Goal: Task Accomplishment & Management: Use online tool/utility

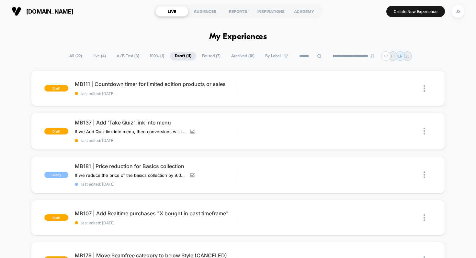
click at [351, 22] on div "[DOMAIN_NAME] LIVE AUDIENCES REPORTS INSPIRATIONS ACADEMY Create New Experience…" at bounding box center [238, 11] width 476 height 23
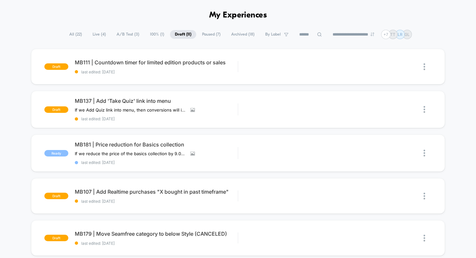
scroll to position [16, 0]
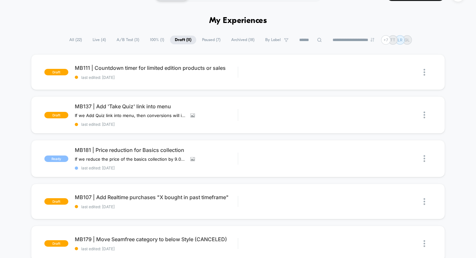
click at [209, 40] on span "Paused ( 7 )" at bounding box center [211, 40] width 28 height 9
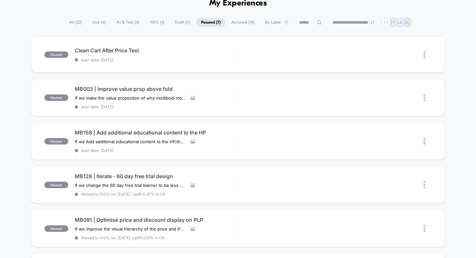
scroll to position [34, 0]
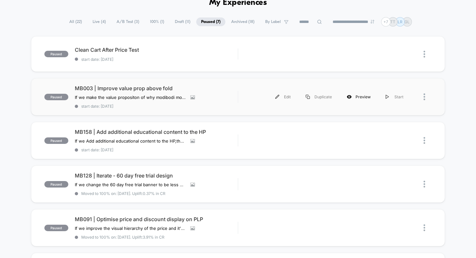
click at [356, 99] on div "Preview" at bounding box center [358, 97] width 39 height 15
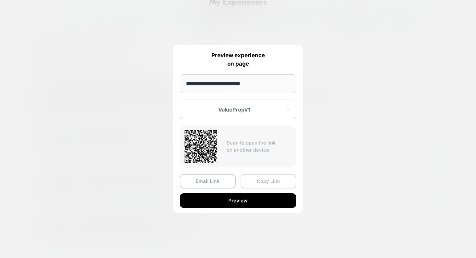
click at [273, 183] on button "Copy Link" at bounding box center [268, 181] width 56 height 15
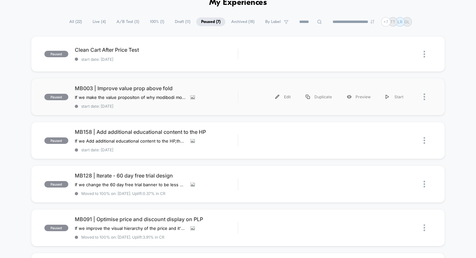
click at [463, 62] on div "paused Clean Cart After Price Test start date: [DATE] Edit Duplicate Preview St…" at bounding box center [238, 201] width 476 height 330
click at [360, 93] on div "Preview" at bounding box center [358, 97] width 39 height 15
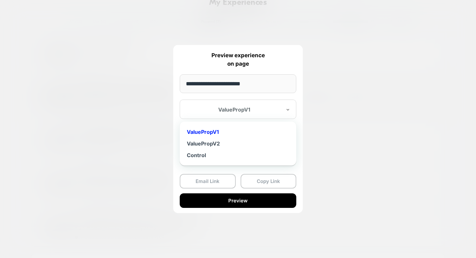
click at [259, 108] on div at bounding box center [233, 109] width 95 height 6
click at [226, 145] on div "ValuePropV2" at bounding box center [238, 144] width 110 height 12
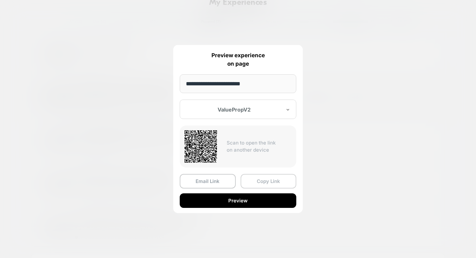
click at [255, 181] on button "Copy Link" at bounding box center [268, 181] width 56 height 15
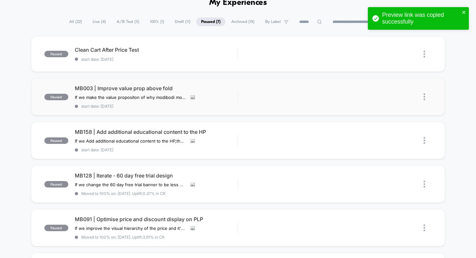
click at [463, 12] on icon "close" at bounding box center [463, 12] width 3 height 3
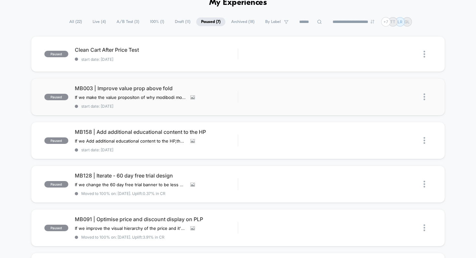
drag, startPoint x: 440, startPoint y: 19, endPoint x: 432, endPoint y: 14, distance: 9.6
click at [440, 18] on div "**********" at bounding box center [238, 21] width 476 height 9
